Goal: Information Seeking & Learning: Find specific fact

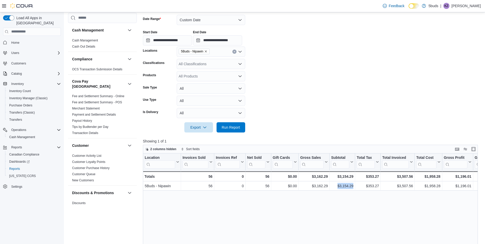
scroll to position [369, 0]
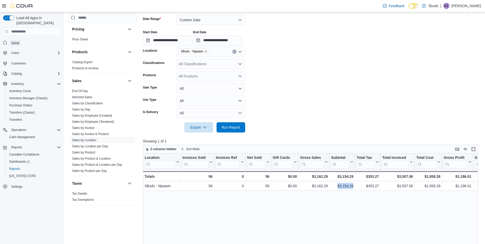
drag, startPoint x: 0, startPoint y: 0, endPoint x: 15, endPoint y: 40, distance: 42.5
click at [15, 40] on span "Home" at bounding box center [15, 43] width 8 height 6
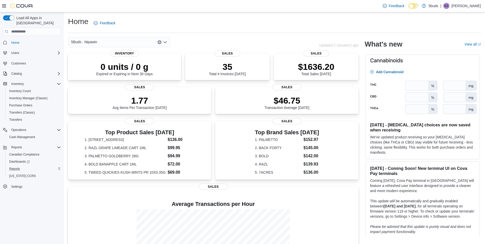
click at [23, 166] on div "Reports" at bounding box center [34, 169] width 54 height 6
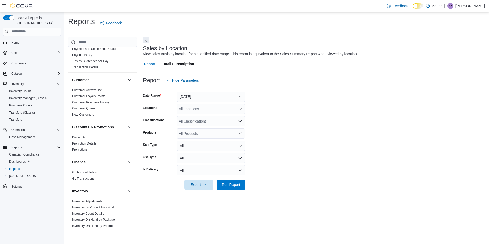
scroll to position [153, 0]
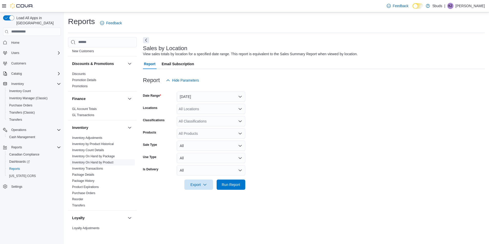
click at [106, 161] on link "Inventory On Hand by Product" at bounding box center [92, 163] width 41 height 4
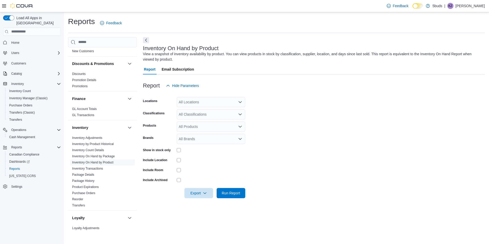
click at [190, 104] on div "All Locations" at bounding box center [211, 102] width 69 height 10
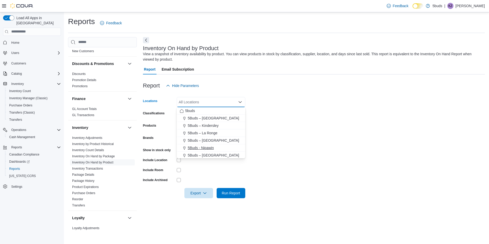
click at [205, 146] on span "5Buds - Nipawin" at bounding box center [201, 147] width 26 height 5
click at [352, 114] on form "Locations 5Buds - [GEOGRAPHIC_DATA] Combo box. Selected. 5Buds - [GEOGRAPHIC_DA…" at bounding box center [314, 144] width 342 height 107
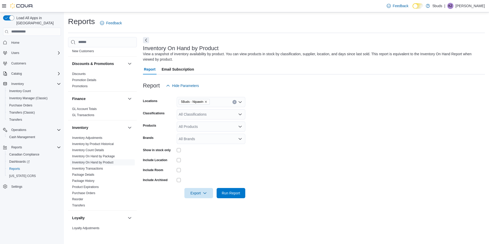
click at [213, 117] on div "All Classifications" at bounding box center [211, 114] width 69 height 10
click at [287, 125] on form "Locations 5Buds - [GEOGRAPHIC_DATA] Classifications All Classifications Combo b…" at bounding box center [314, 144] width 342 height 107
click at [203, 111] on div "All Classifications" at bounding box center [211, 114] width 69 height 10
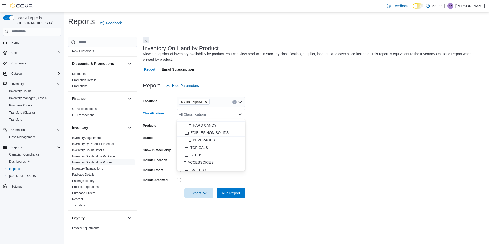
scroll to position [230, 0]
click at [215, 121] on span "EDIBLES NON-SOLIDS" at bounding box center [209, 122] width 38 height 5
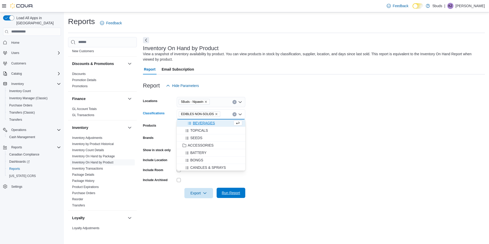
click at [239, 190] on span "Run Report" at bounding box center [231, 193] width 22 height 10
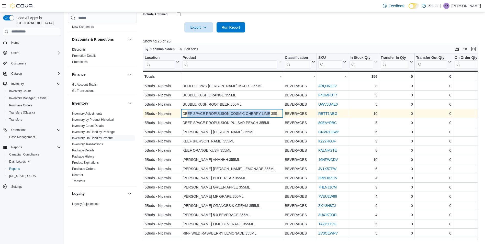
drag, startPoint x: 190, startPoint y: 111, endPoint x: 270, endPoint y: 114, distance: 80.3
click at [270, 114] on div "DEEP SPACE PROPULSION COSMIC CHERRY LIME 355ML" at bounding box center [232, 113] width 99 height 6
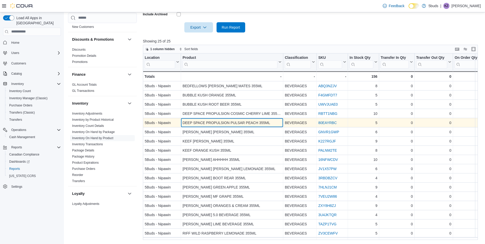
click at [202, 121] on div "DEEP SPACE PROPULSION PULSAR PEACH 355ML" at bounding box center [232, 123] width 99 height 6
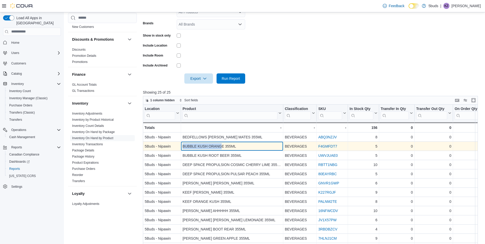
drag, startPoint x: 182, startPoint y: 146, endPoint x: 222, endPoint y: 148, distance: 40.2
click at [222, 148] on div "BUBBLE KUSH ORANGE 355ML - Product, column 2, row 2" at bounding box center [232, 146] width 102 height 9
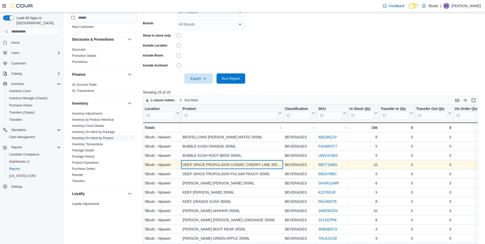
drag, startPoint x: 222, startPoint y: 148, endPoint x: 226, endPoint y: 162, distance: 15.2
click at [226, 162] on div "DEEP SPACE PROPULSION COSMIC CHERRY LIME 355ML" at bounding box center [232, 165] width 99 height 6
click at [183, 164] on div "DEEP SPACE PROPULSION COSMIC CHERRY LIME 355ML" at bounding box center [232, 165] width 99 height 6
drag, startPoint x: 182, startPoint y: 164, endPoint x: 260, endPoint y: 166, distance: 78.3
click at [260, 166] on div "DEEP SPACE PROPULSION COSMIC CHERRY LIME 355ML - Product, column 2, row 4" at bounding box center [232, 164] width 102 height 9
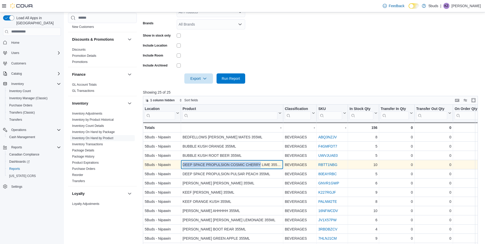
copy div "DEEP SPACE PROPULSION COSMIC CHERRY"
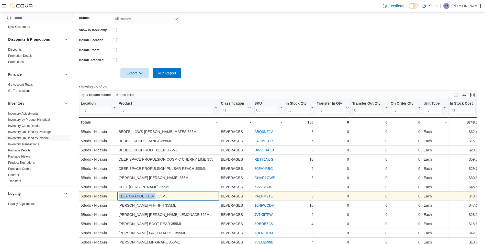
drag, startPoint x: 118, startPoint y: 195, endPoint x: 156, endPoint y: 197, distance: 37.6
click at [156, 197] on div "KEEF ORANGE KUSH 355ML - Product, column 2, row 8" at bounding box center [168, 195] width 102 height 9
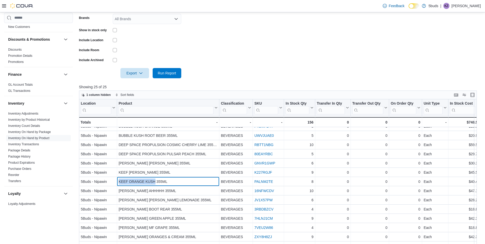
scroll to position [26, 0]
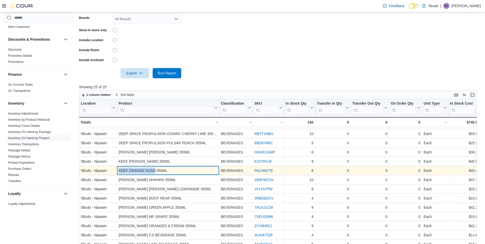
click at [123, 168] on div "KEEF ORANGE KUSH 355ML" at bounding box center [168, 170] width 99 height 6
drag, startPoint x: 118, startPoint y: 170, endPoint x: 157, endPoint y: 172, distance: 39.2
click at [157, 172] on div "KEEF ORANGE KUSH 355ML - Product, column 2, row 8" at bounding box center [168, 170] width 102 height 9
copy div "KEEF ORANGE KUSH"
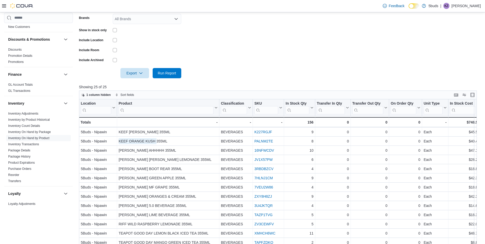
scroll to position [74, 0]
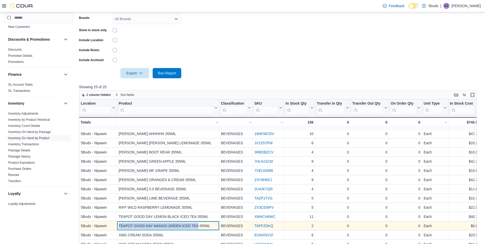
drag, startPoint x: 119, startPoint y: 223, endPoint x: 198, endPoint y: 225, distance: 79.3
click at [198, 225] on div "TEAPOT GOOD DAY MANGO GREEN ICED TEA 355ML" at bounding box center [168, 226] width 99 height 6
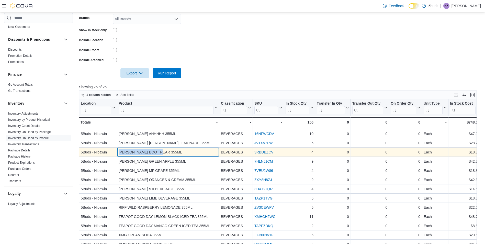
drag, startPoint x: 118, startPoint y: 150, endPoint x: 164, endPoint y: 150, distance: 45.8
click at [164, 150] on div "[PERSON_NAME] BOOT REAR 355ML - Product, column 2, row 11" at bounding box center [168, 151] width 102 height 9
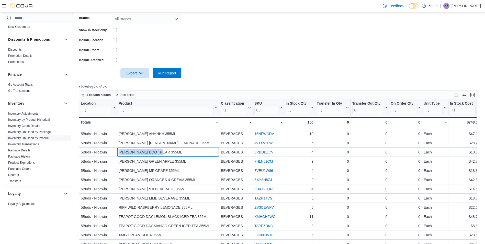
copy div "[PERSON_NAME] BOOT REAR"
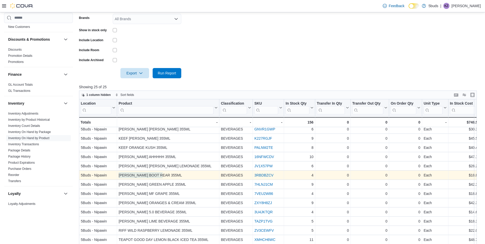
scroll to position [23, 0]
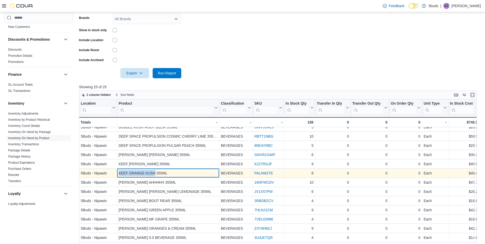
drag, startPoint x: 156, startPoint y: 173, endPoint x: 119, endPoint y: 173, distance: 36.6
click at [119, 173] on div "KEEF ORANGE KUSH 355ML" at bounding box center [168, 173] width 99 height 6
copy div "KEEF ORANGE KUSH"
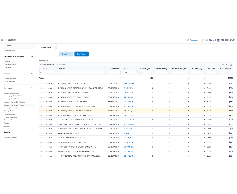
scroll to position [160, 0]
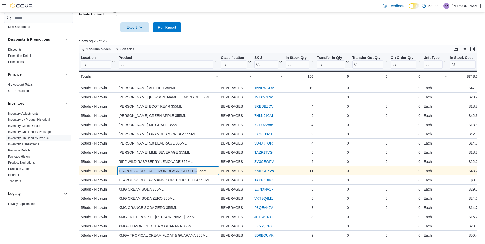
drag, startPoint x: 119, startPoint y: 167, endPoint x: 196, endPoint y: 168, distance: 77.2
click at [196, 168] on div "TEAPOT GOOD DAY LEMON BLACK ICED TEA 355ML" at bounding box center [168, 171] width 99 height 6
copy div "TEAPOT GOOD DAY LEMON BLACK ICED TEA"
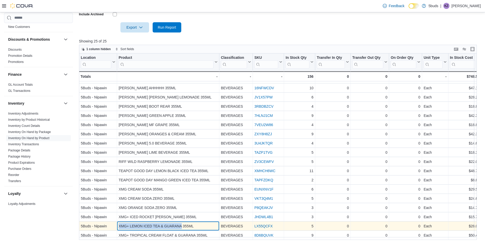
drag, startPoint x: 119, startPoint y: 223, endPoint x: 181, endPoint y: 223, distance: 62.6
click at [181, 223] on div "XMG+ LEMON ICED TEA & GUARANA 355ML" at bounding box center [168, 226] width 99 height 6
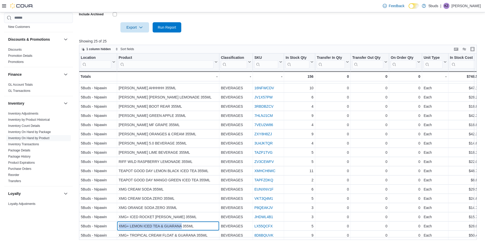
copy div "XMG+ LEMON ICED TEA & GUARANA"
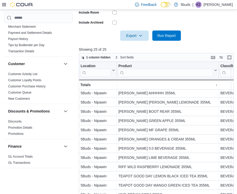
scroll to position [51, 0]
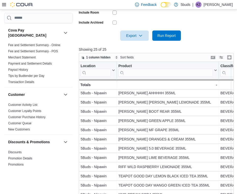
click at [20, 3] on img at bounding box center [21, 4] width 23 height 5
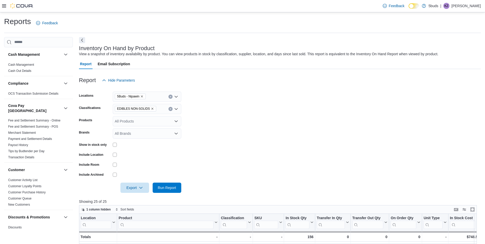
scroll to position [74, 0]
click at [5, 5] on icon at bounding box center [4, 5] width 4 height 3
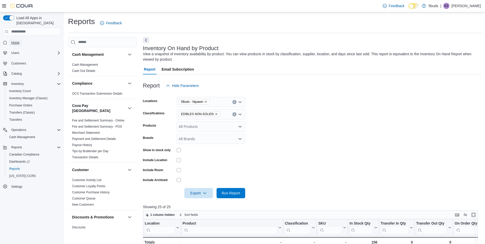
click at [13, 41] on span "Home" at bounding box center [15, 43] width 8 height 4
